Goal: Transaction & Acquisition: Purchase product/service

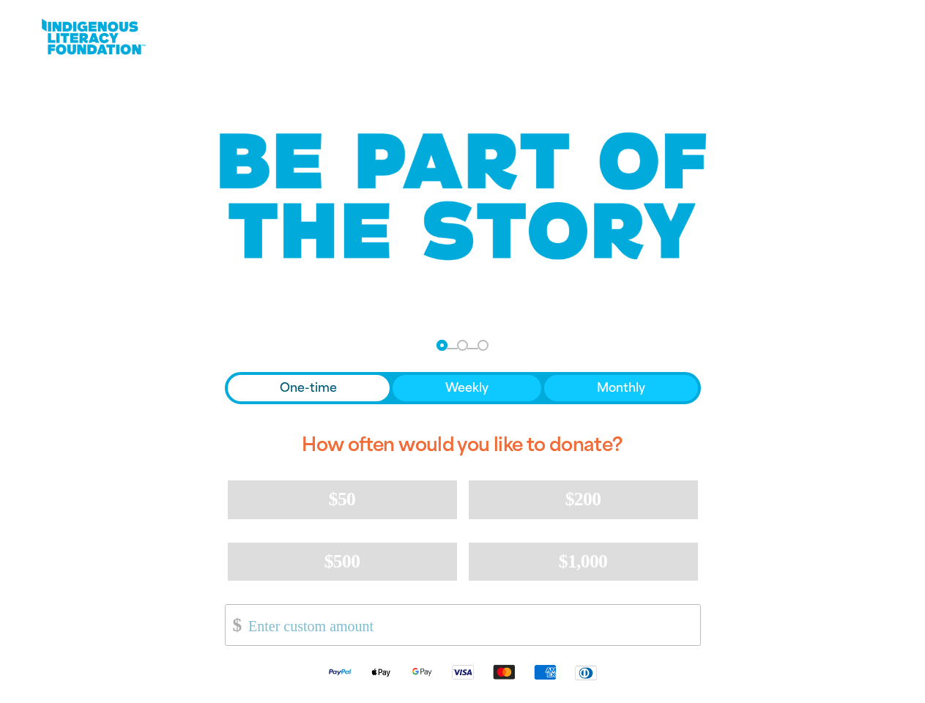
click at [462, 352] on nav "Step 1 Step 2 Step 3" at bounding box center [463, 346] width 52 height 18
click at [245, 346] on div "arrow_back Back Step 1 Step 2 Step 3" at bounding box center [463, 346] width 476 height 18
click at [442, 345] on div "Navigate to step 1 of 3 to enter your donation amount" at bounding box center [442, 345] width 4 height 4
click at [308, 388] on span "One-time" at bounding box center [308, 388] width 57 height 18
click at [466, 388] on span "Weekly" at bounding box center [466, 388] width 43 height 18
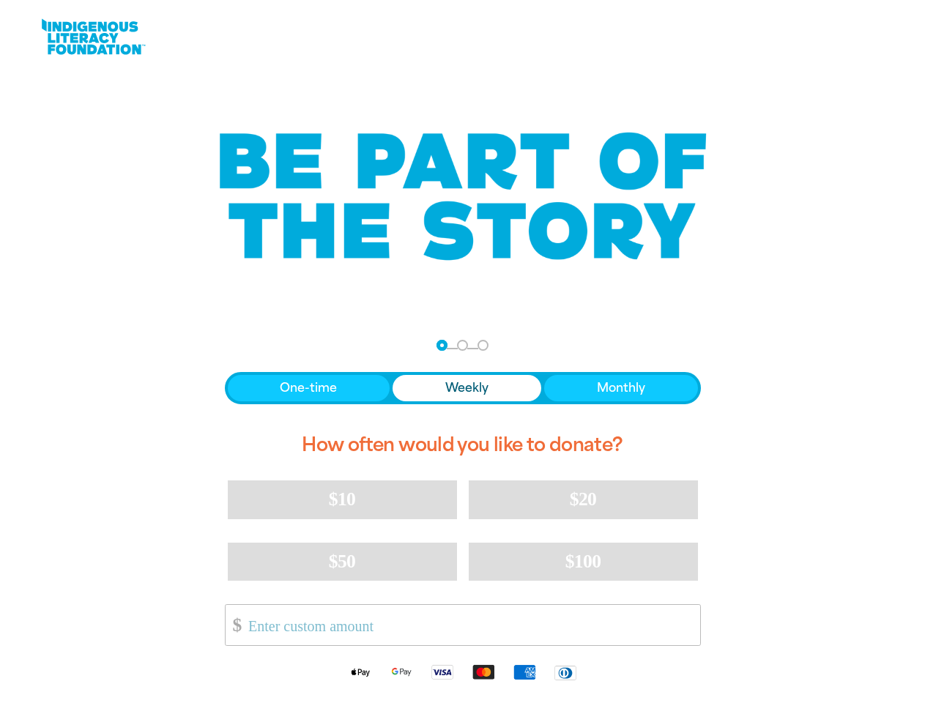
click at [620, 388] on span "Monthly" at bounding box center [621, 388] width 48 height 18
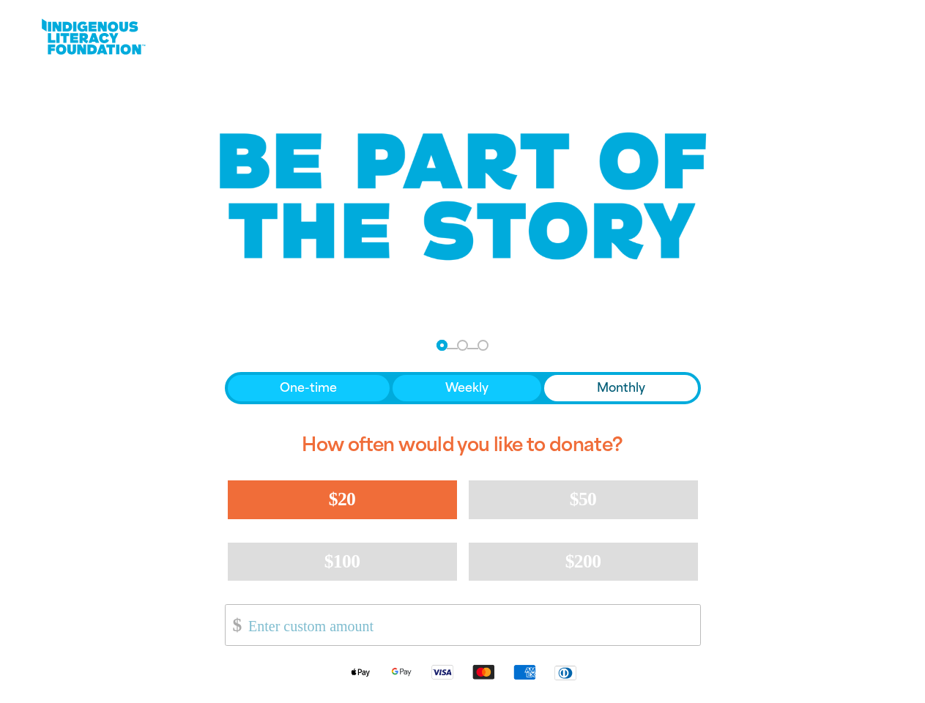
click at [342, 499] on span "$20" at bounding box center [342, 499] width 26 height 21
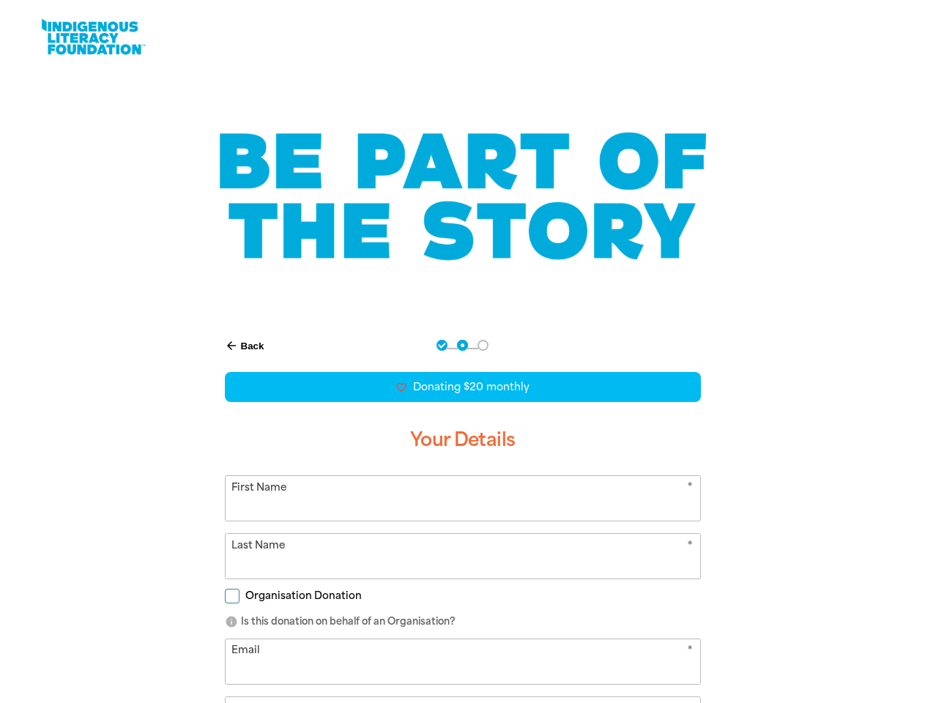
scroll to position [163, 0]
